Goal: Transaction & Acquisition: Purchase product/service

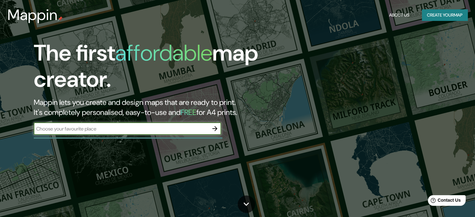
type input "mazatlan, [GEOGRAPHIC_DATA]"
click at [214, 129] on icon "button" at bounding box center [214, 128] width 7 height 7
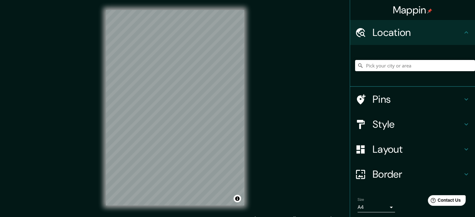
click at [372, 66] on input "Pick your city or area" at bounding box center [415, 65] width 120 height 11
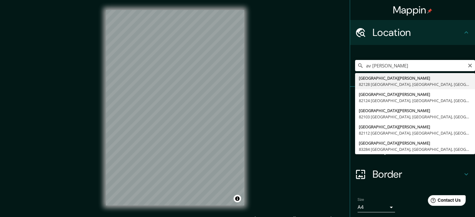
type input "[GEOGRAPHIC_DATA][PERSON_NAME], [GEOGRAPHIC_DATA], [GEOGRAPHIC_DATA]"
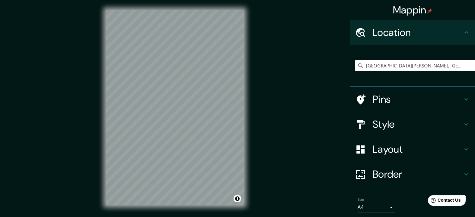
click at [419, 150] on h4 "Layout" at bounding box center [417, 149] width 90 height 12
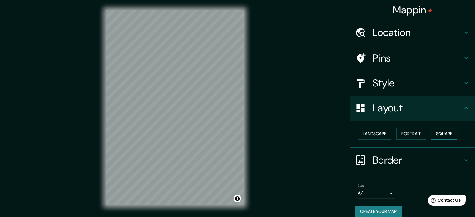
click at [445, 132] on button "Square" at bounding box center [444, 134] width 26 height 12
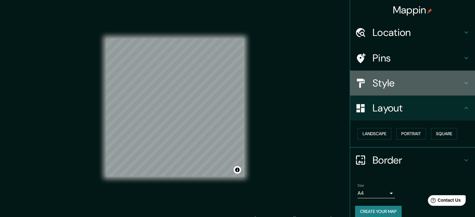
click at [438, 83] on h4 "Style" at bounding box center [417, 83] width 90 height 12
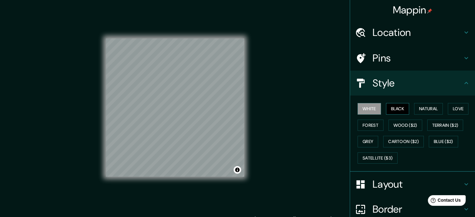
click at [393, 108] on button "Black" at bounding box center [397, 109] width 23 height 12
click at [425, 110] on button "Natural" at bounding box center [428, 109] width 29 height 12
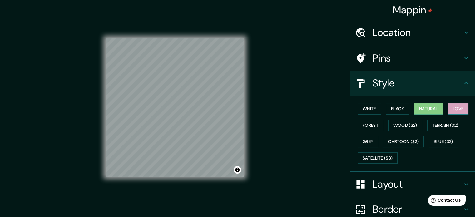
click at [451, 109] on button "Love" at bounding box center [458, 109] width 21 height 12
click at [367, 112] on button "White" at bounding box center [368, 109] width 23 height 12
